Goal: Subscribe to service/newsletter

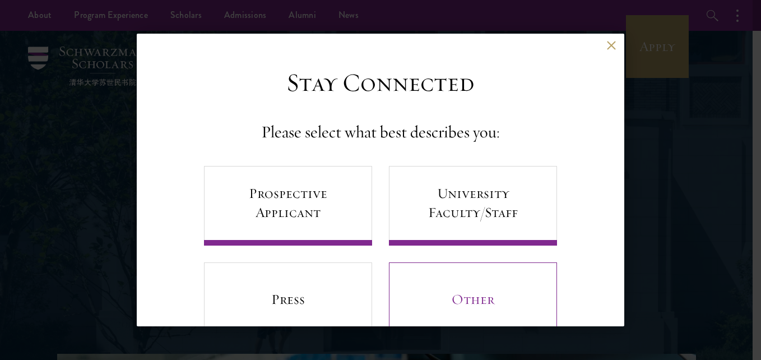
scroll to position [41, 0]
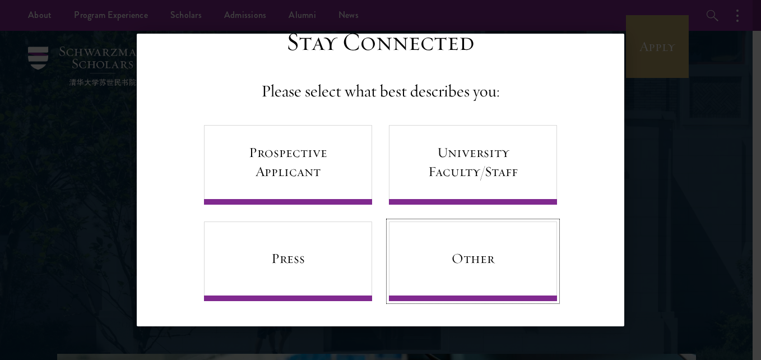
click at [447, 271] on link "Other" at bounding box center [473, 261] width 168 height 80
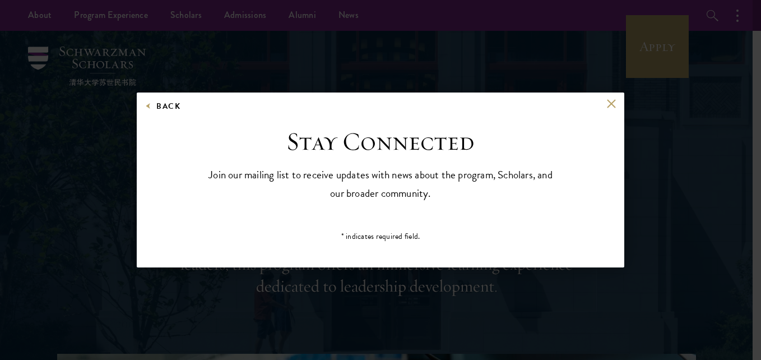
scroll to position [0, 0]
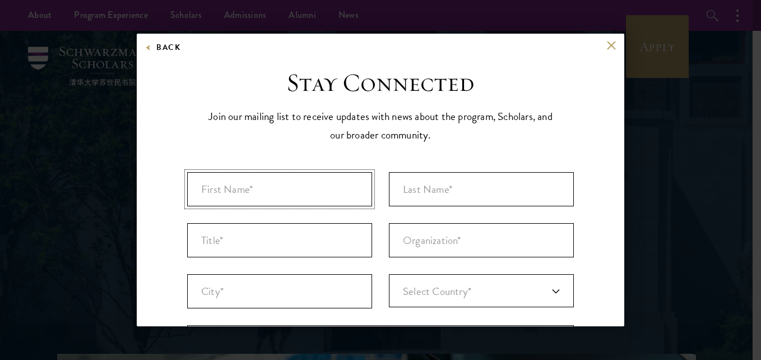
click at [328, 189] on input "First Name* *" at bounding box center [279, 189] width 185 height 34
type input "Tinbit"
type input "[PERSON_NAME]"
type input "Gondar"
type input "[GEOGRAPHIC_DATA]"
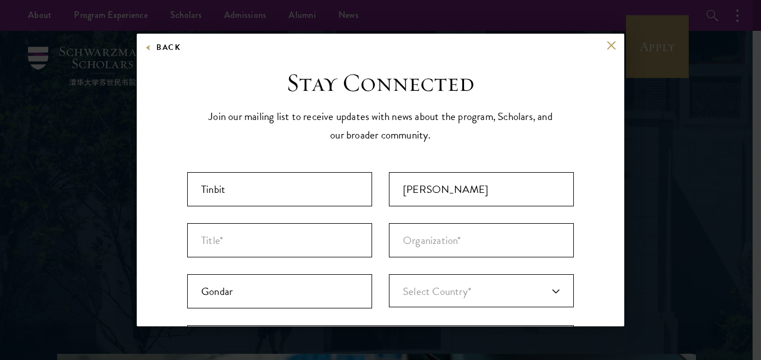
type input "[EMAIL_ADDRESS][DOMAIN_NAME]"
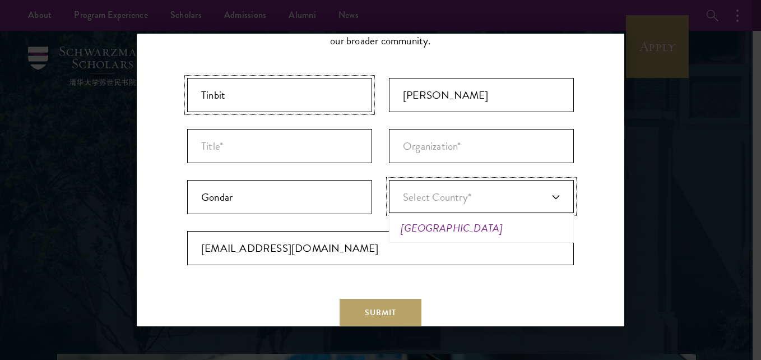
scroll to position [120, 0]
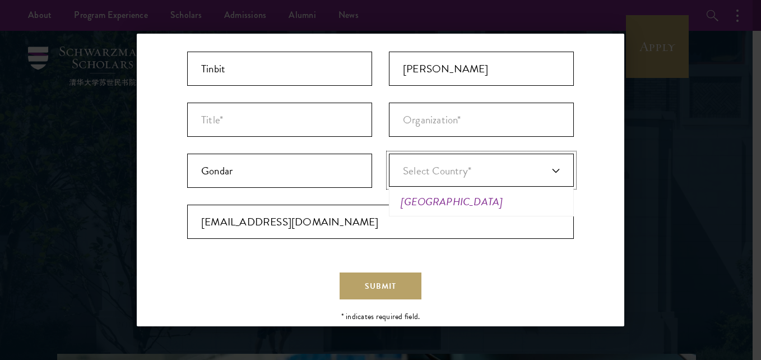
drag, startPoint x: 454, startPoint y: 200, endPoint x: 459, endPoint y: 197, distance: 6.5
click at [453, 200] on li "[GEOGRAPHIC_DATA]" at bounding box center [481, 201] width 178 height 23
click at [285, 114] on input "Title *" at bounding box center [279, 120] width 185 height 34
click at [209, 122] on input "Mss" at bounding box center [279, 120] width 185 height 34
type input "Miss"
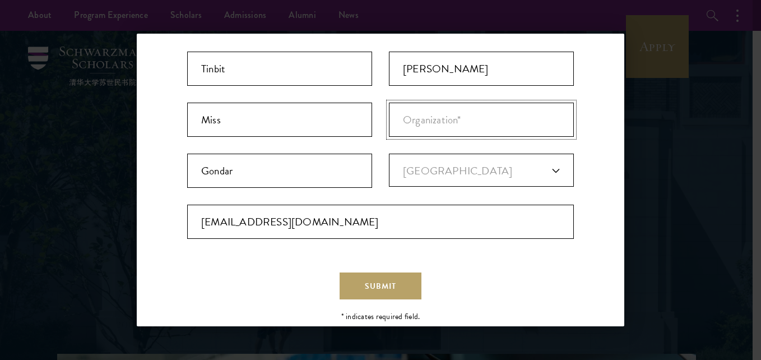
click at [449, 123] on input "Organization *" at bounding box center [481, 120] width 185 height 34
type input "Cheshire [GEOGRAPHIC_DATA]"
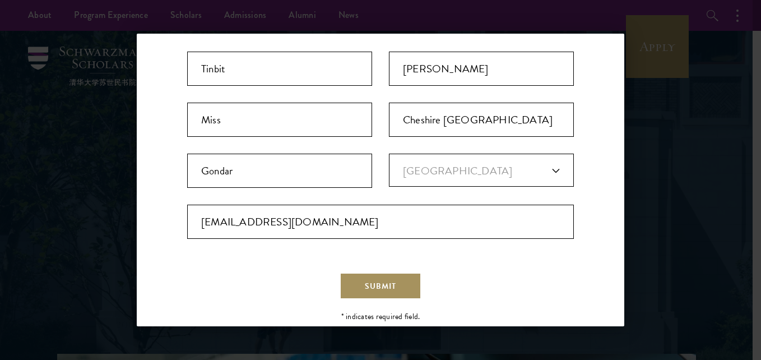
click at [397, 286] on button "Submit" at bounding box center [381, 285] width 82 height 27
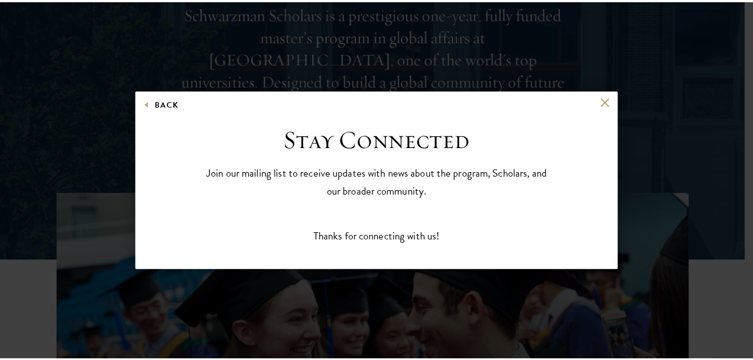
scroll to position [0, 0]
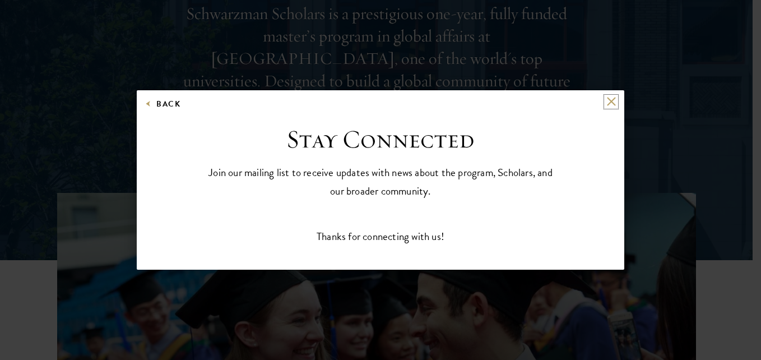
click at [608, 101] on button at bounding box center [611, 102] width 10 height 10
